Goal: Task Accomplishment & Management: Complete application form

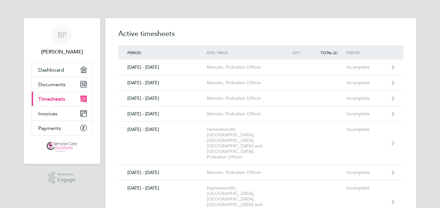
drag, startPoint x: 437, startPoint y: 32, endPoint x: 418, endPoint y: 59, distance: 32.1
drag, startPoint x: 438, startPoint y: 116, endPoint x: 440, endPoint y: 94, distance: 22.1
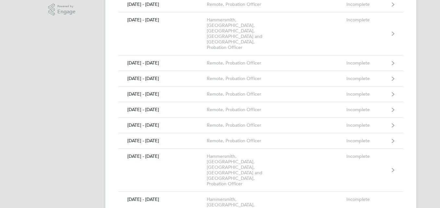
scroll to position [181, 0]
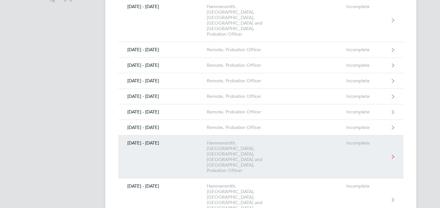
click at [241, 140] on div "Hammersmith, [GEOGRAPHIC_DATA], [GEOGRAPHIC_DATA], [GEOGRAPHIC_DATA] and [GEOGR…" at bounding box center [244, 156] width 74 height 33
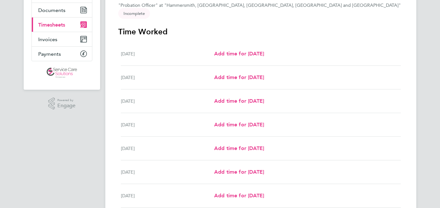
scroll to position [74, 0]
click at [245, 51] on span "Add time for [DATE]" at bounding box center [239, 54] width 50 height 6
select select "30"
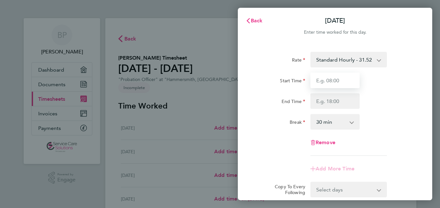
click at [340, 77] on input "Start Time" at bounding box center [334, 81] width 49 height 16
type input "09:00"
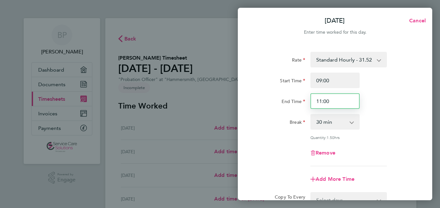
click at [333, 102] on input "11:00" at bounding box center [334, 101] width 49 height 16
type input "17:00"
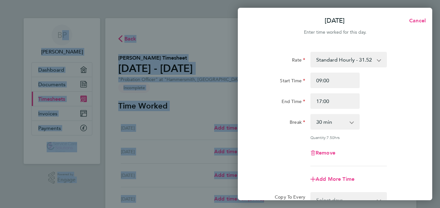
drag, startPoint x: 440, startPoint y: 51, endPoint x: 441, endPoint y: 74, distance: 24.0
click at [440, 0] on html "BP [PERSON_NAME] Applications: Dashboard Documents Current page: Timesheets Inv…" at bounding box center [220, 0] width 440 height 0
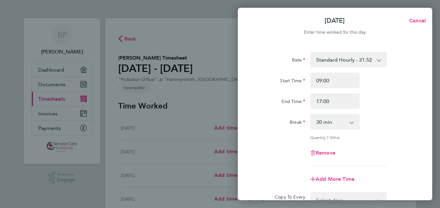
click at [401, 137] on div "Quantity: 7.50 hrs" at bounding box center [334, 137] width 163 height 5
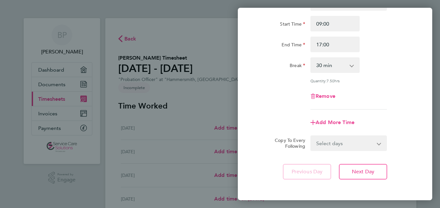
scroll to position [65, 0]
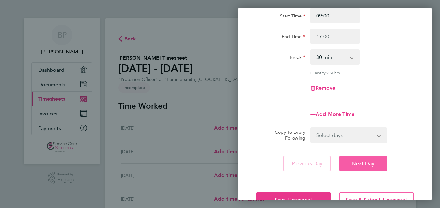
click at [374, 166] on span "Next Day" at bounding box center [363, 163] width 22 height 6
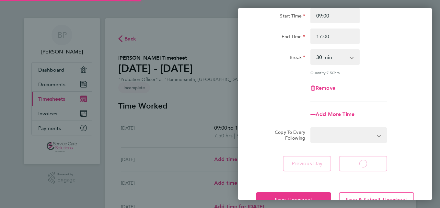
select select "30"
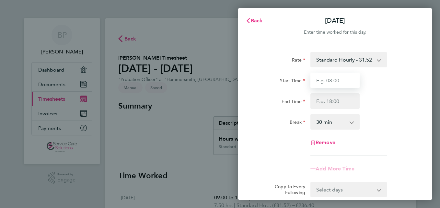
click at [342, 86] on input "Start Time" at bounding box center [334, 81] width 49 height 16
type input "13:00"
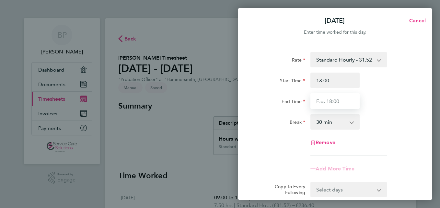
click at [328, 103] on input "End Time" at bounding box center [334, 101] width 49 height 16
type input "17:00"
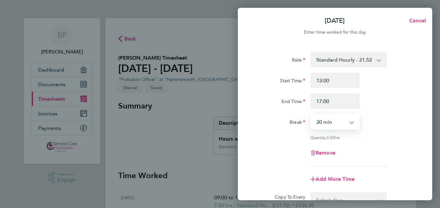
click at [339, 124] on select "0 min 15 min 30 min 45 min 60 min 75 min 90 min" at bounding box center [331, 122] width 40 height 14
click at [311, 115] on select "0 min 15 min 30 min 45 min 60 min 75 min 90 min" at bounding box center [331, 122] width 40 height 14
select select "0"
drag, startPoint x: 424, startPoint y: 52, endPoint x: 423, endPoint y: 80, distance: 28.5
click at [423, 80] on div "Rate Standard Hourly - 31.52 Start Time 13:00 End Time 17:00 Break 0 min 15 min…" at bounding box center [335, 144] width 194 height 200
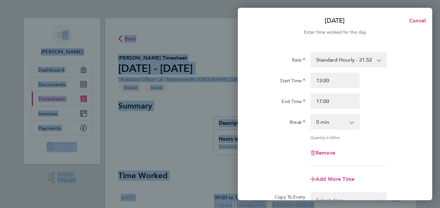
drag, startPoint x: 423, startPoint y: 80, endPoint x: 441, endPoint y: 27, distance: 56.5
click at [440, 0] on html "BP [PERSON_NAME] Applications: Dashboard Documents Current page: Timesheets Inv…" at bounding box center [220, 0] width 440 height 0
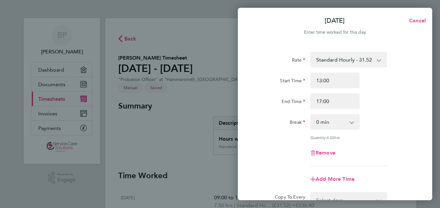
click at [410, 136] on div "Quantity: 4.00 hrs" at bounding box center [334, 137] width 163 height 5
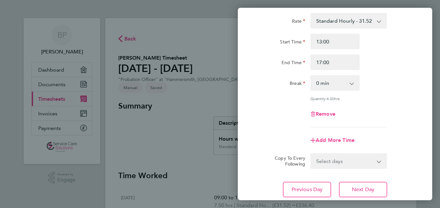
scroll to position [78, 0]
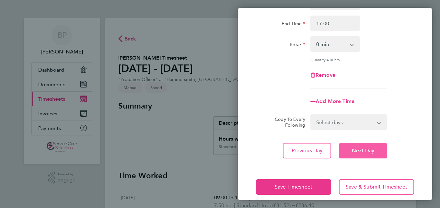
click at [371, 149] on span "Next Day" at bounding box center [363, 150] width 22 height 6
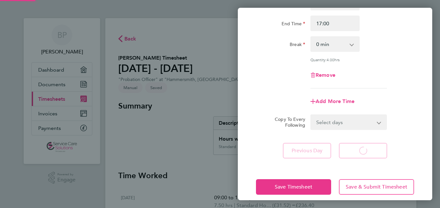
select select "30"
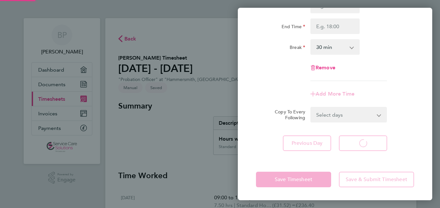
scroll to position [75, 0]
select select "30"
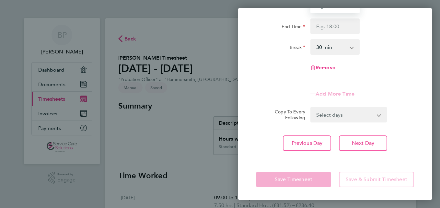
click at [335, 11] on input "Start Time" at bounding box center [334, 6] width 49 height 16
type input "09:00"
type input "17:00"
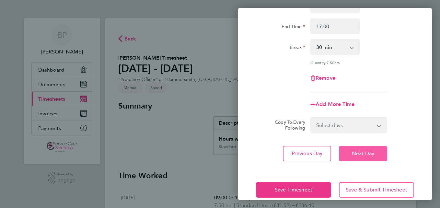
click at [362, 152] on span "Next Day" at bounding box center [363, 153] width 22 height 6
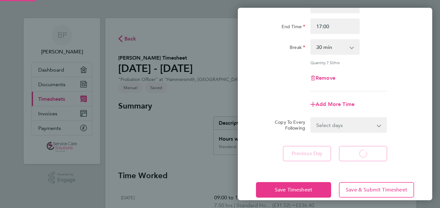
select select "30"
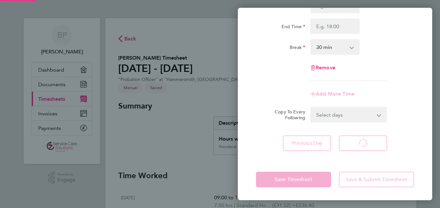
select select "30"
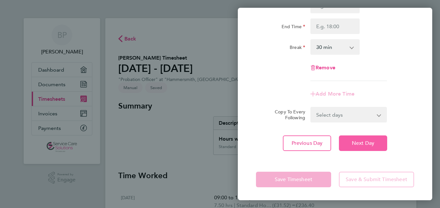
click at [359, 147] on button "Next Day" at bounding box center [363, 143] width 48 height 16
select select "30"
drag, startPoint x: 440, startPoint y: 112, endPoint x: 438, endPoint y: 87, distance: 25.0
click at [438, 87] on div "Back [DATE] Enter time worked for this day. Rate Standard Hourly - 31.52 Start …" at bounding box center [220, 104] width 440 height 208
click at [405, 79] on div "Rate Standard Hourly - 31.52 Start Time End Time Break 0 min 15 min 30 min 45 m…" at bounding box center [335, 29] width 158 height 104
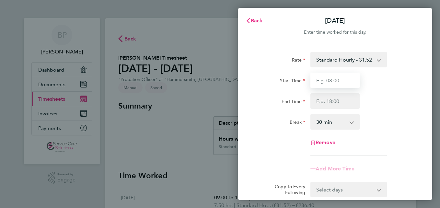
click at [351, 85] on input "Start Time" at bounding box center [334, 81] width 49 height 16
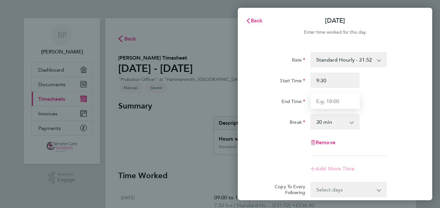
type input "09:30"
click at [339, 107] on input "End Time" at bounding box center [334, 101] width 49 height 16
type input "17:00"
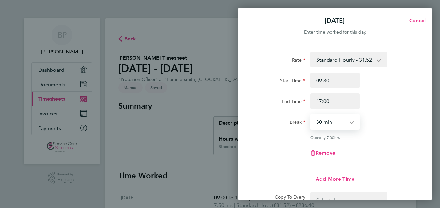
click at [335, 124] on select "0 min 15 min 30 min 45 min 60 min 75 min 90 min" at bounding box center [331, 122] width 40 height 14
click at [311, 115] on select "0 min 15 min 30 min 45 min 60 min 75 min 90 min" at bounding box center [331, 122] width 40 height 14
click at [341, 125] on select "0 min 15 min 30 min 45 min 60 min 75 min 90 min" at bounding box center [331, 122] width 40 height 14
select select "30"
click at [311, 115] on select "0 min 15 min 30 min 45 min 60 min 75 min 90 min" at bounding box center [331, 122] width 40 height 14
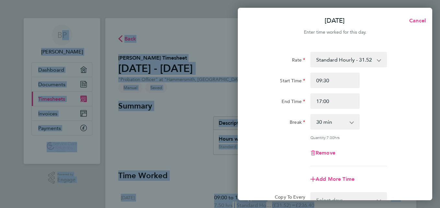
drag, startPoint x: 440, startPoint y: 28, endPoint x: 440, endPoint y: 47, distance: 18.8
click at [440, 0] on html "BP [PERSON_NAME] Applications: Dashboard Documents Current page: Timesheets Inv…" at bounding box center [220, 0] width 440 height 0
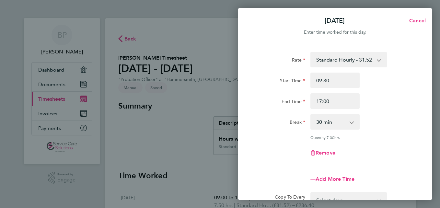
click at [402, 183] on div "Add More Time" at bounding box center [334, 179] width 163 height 16
click at [391, 147] on div "Remove" at bounding box center [334, 153] width 163 height 16
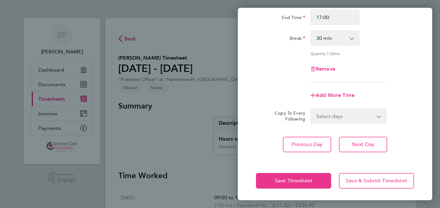
scroll to position [85, 0]
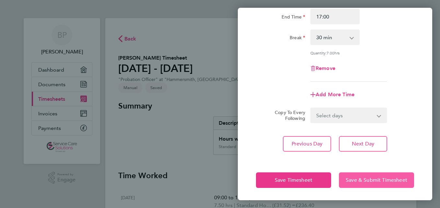
click at [370, 181] on span "Save & Submit Timesheet" at bounding box center [377, 180] width 62 height 6
